Goal: Information Seeking & Learning: Check status

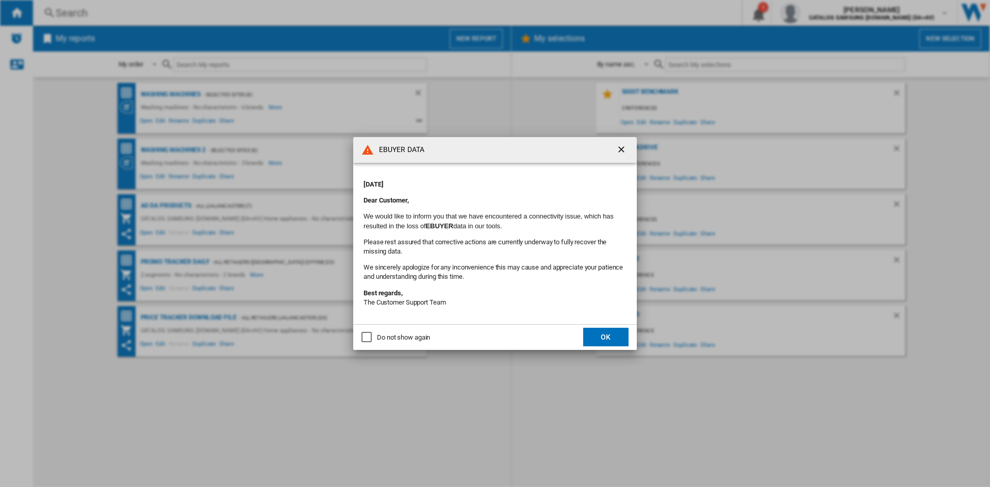
click at [604, 341] on button "OK" at bounding box center [605, 337] width 45 height 19
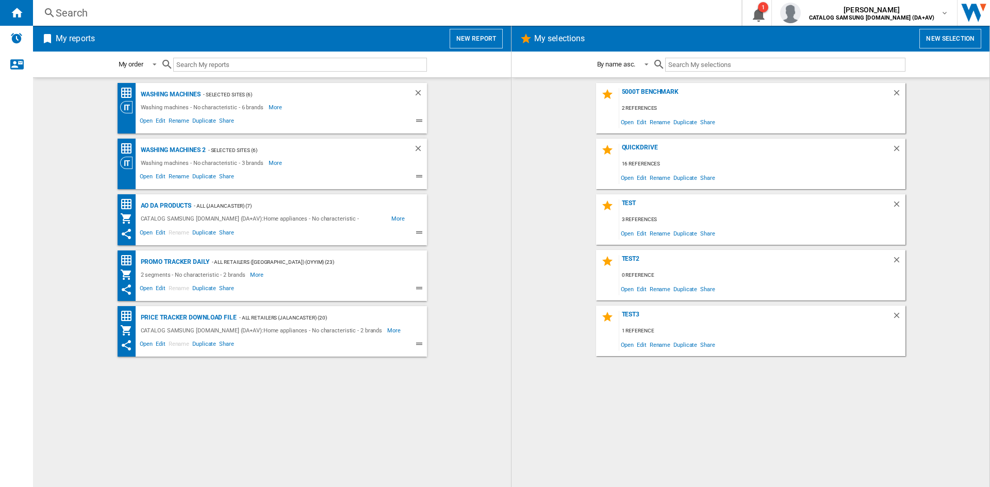
click at [83, 15] on div "Search" at bounding box center [385, 13] width 659 height 14
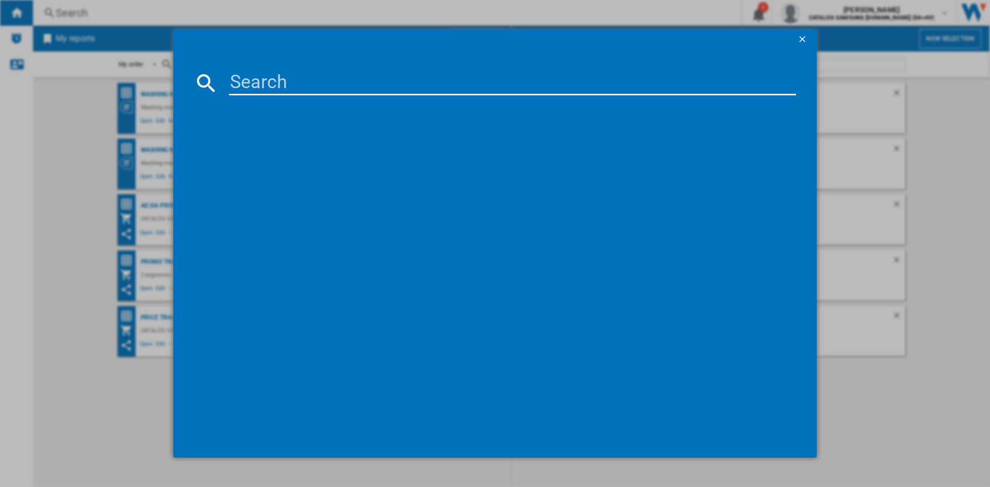
click at [253, 75] on input at bounding box center [512, 83] width 567 height 25
paste input "FWY385WWLN1"
type input "FWY385WWLN1"
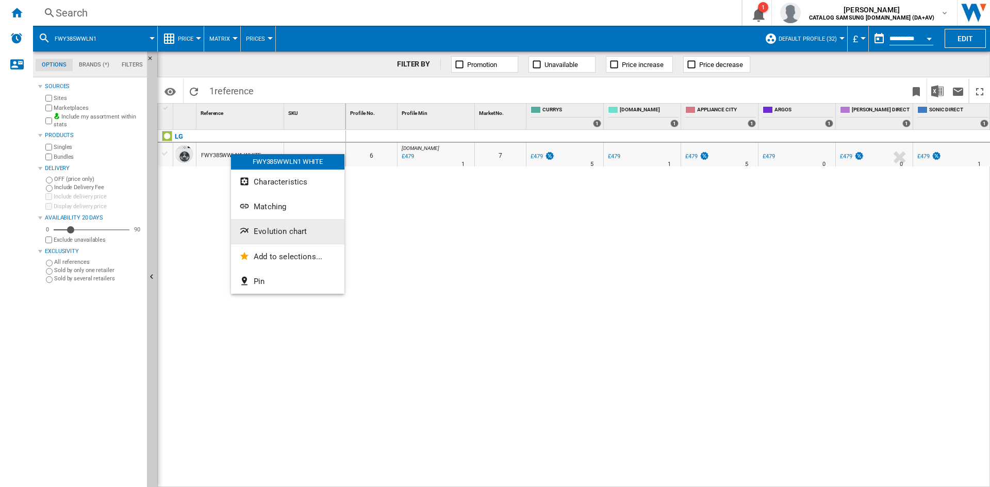
click at [271, 221] on button "Evolution chart" at bounding box center [287, 231] width 113 height 25
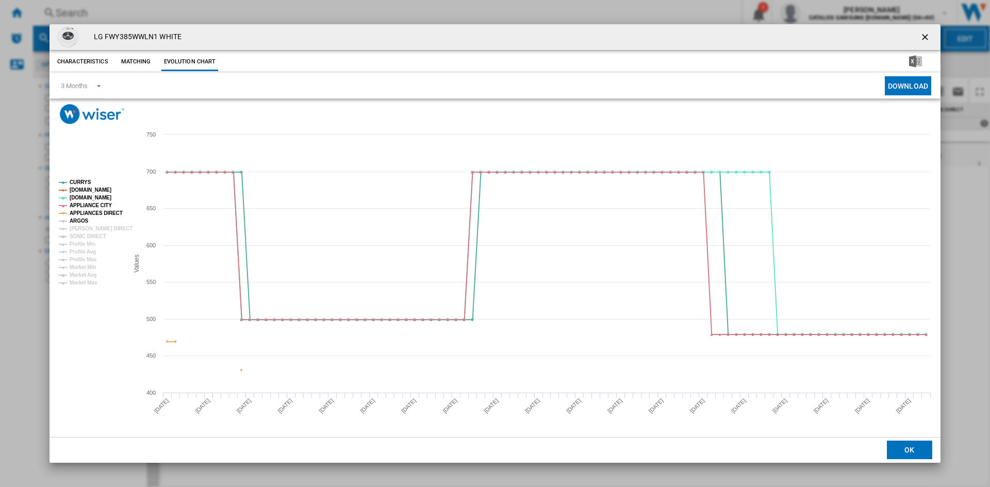
click at [80, 222] on tspan "ARGOS" at bounding box center [79, 221] width 19 height 6
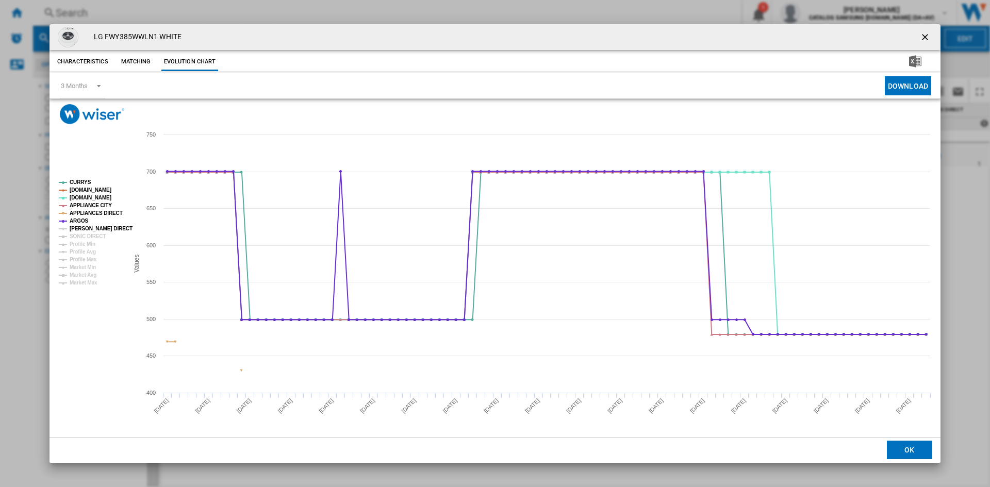
click at [83, 229] on tspan "[PERSON_NAME] DIRECT" at bounding box center [101, 229] width 63 height 6
click at [925, 33] on ng-md-icon "getI18NText('BUTTONS.CLOSE_DIALOG')" at bounding box center [926, 38] width 12 height 12
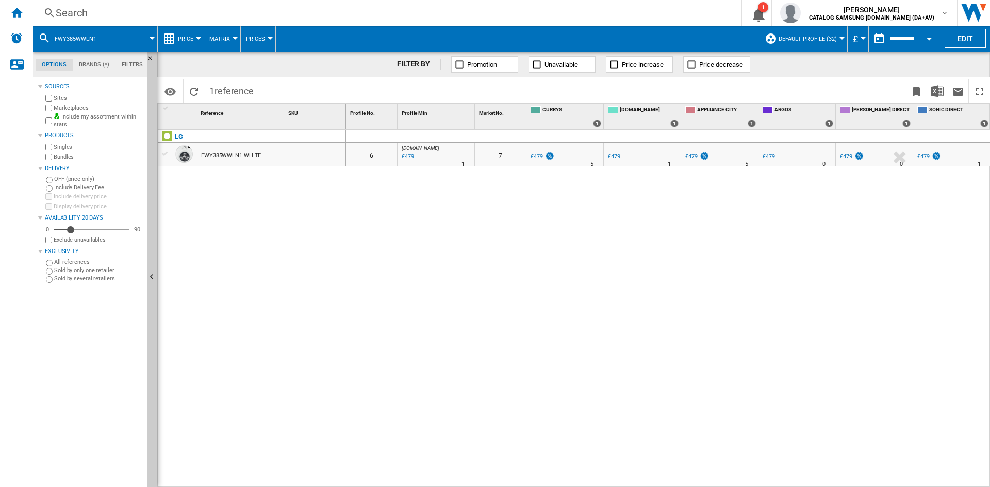
click at [99, 12] on div "Search" at bounding box center [385, 13] width 659 height 14
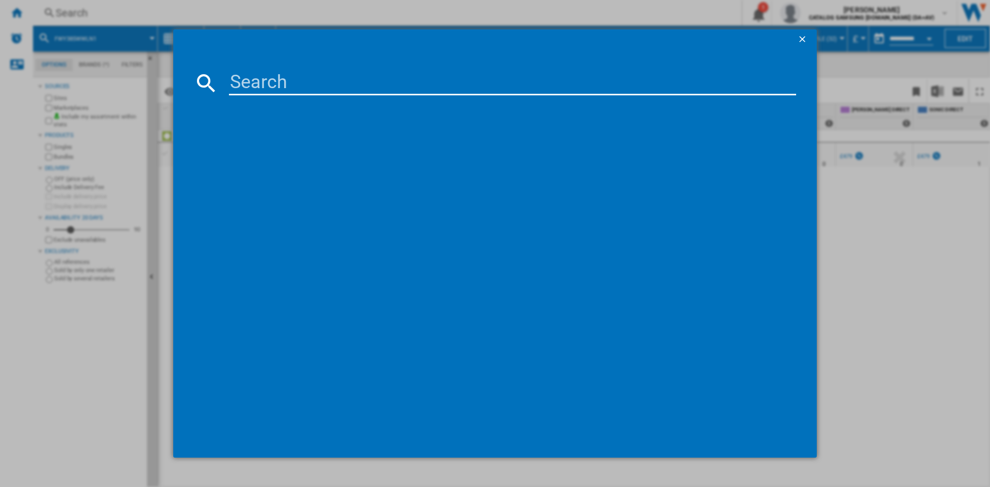
type input "FWY696WWLN1"
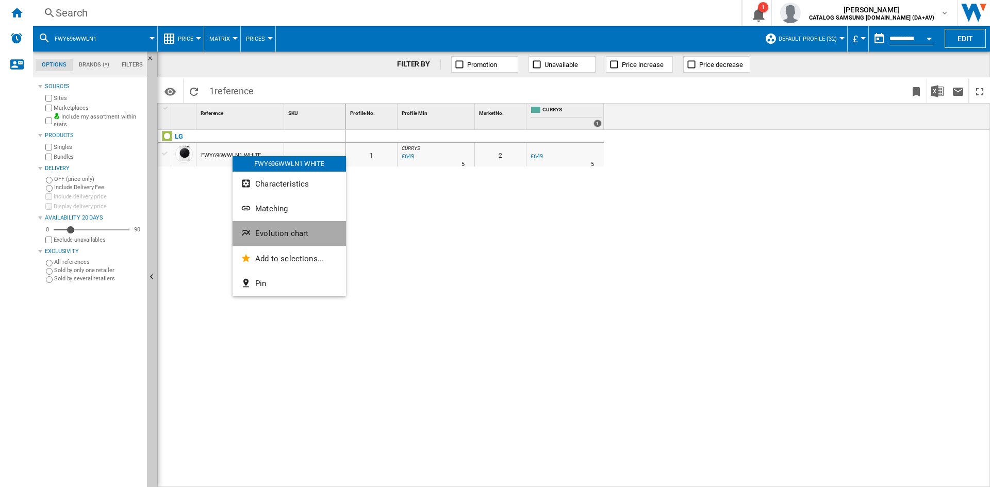
click at [278, 236] on span "Evolution chart" at bounding box center [281, 233] width 53 height 9
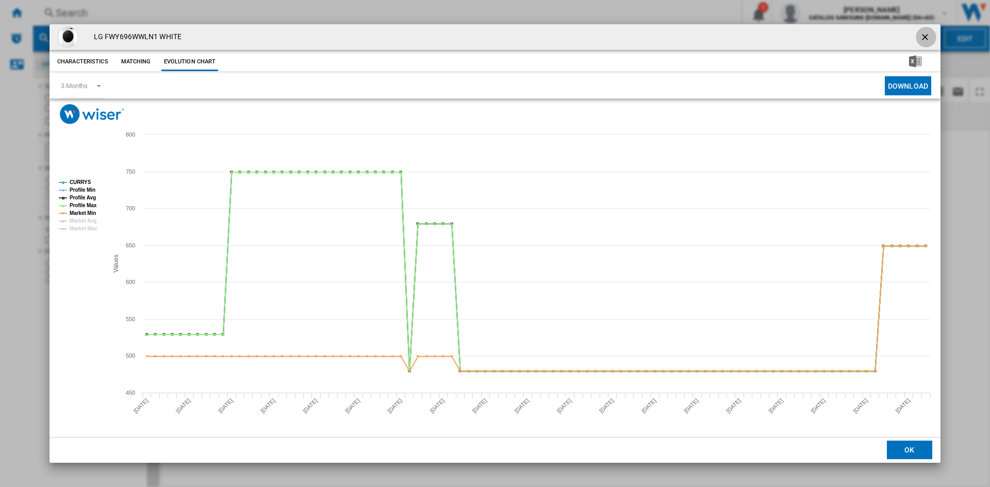
click at [924, 34] on ng-md-icon "getI18NText('BUTTONS.CLOSE_DIALOG')" at bounding box center [926, 38] width 12 height 12
